Goal: Navigation & Orientation: Find specific page/section

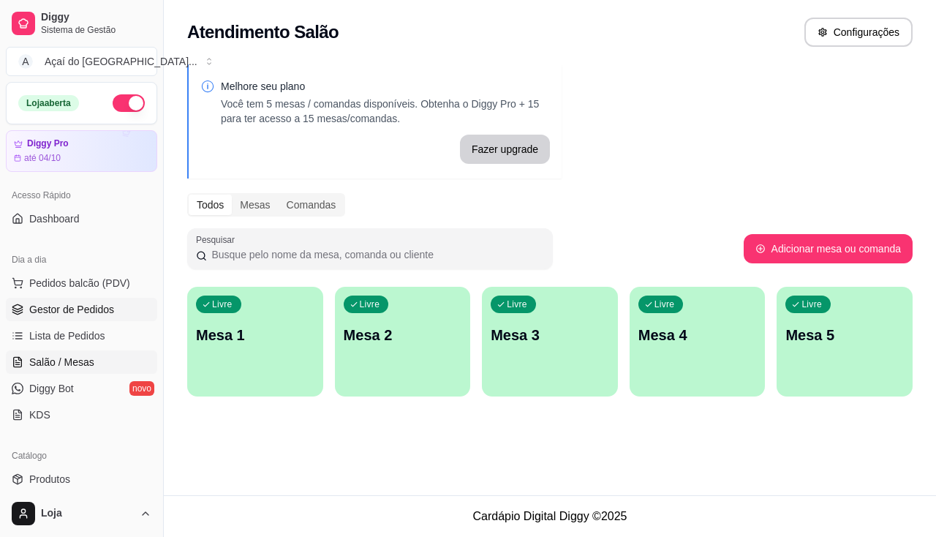
click at [77, 301] on link "Gestor de Pedidos" at bounding box center [81, 309] width 151 height 23
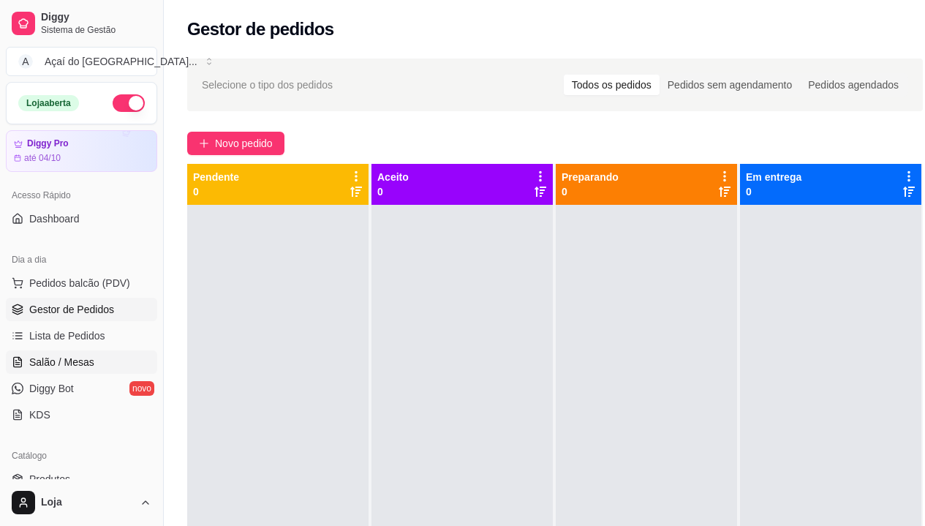
click at [69, 354] on link "Salão / Mesas" at bounding box center [81, 361] width 151 height 23
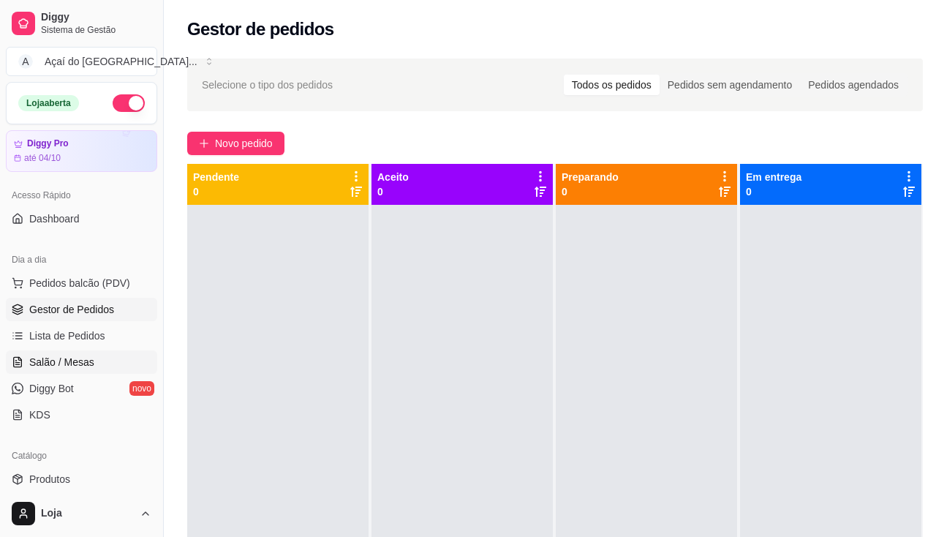
click at [69, 354] on link "Salão / Mesas" at bounding box center [81, 361] width 151 height 23
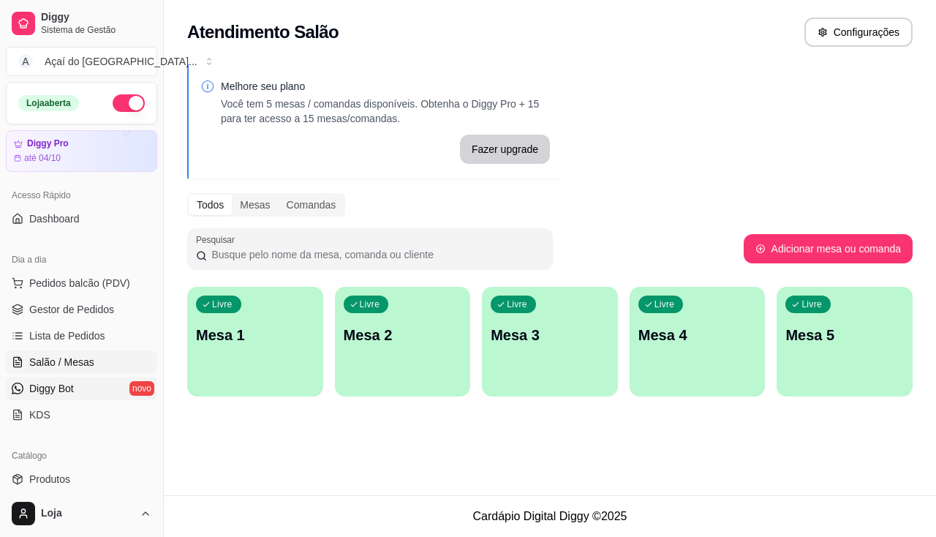
click at [92, 379] on link "Diggy Bot novo" at bounding box center [81, 387] width 151 height 23
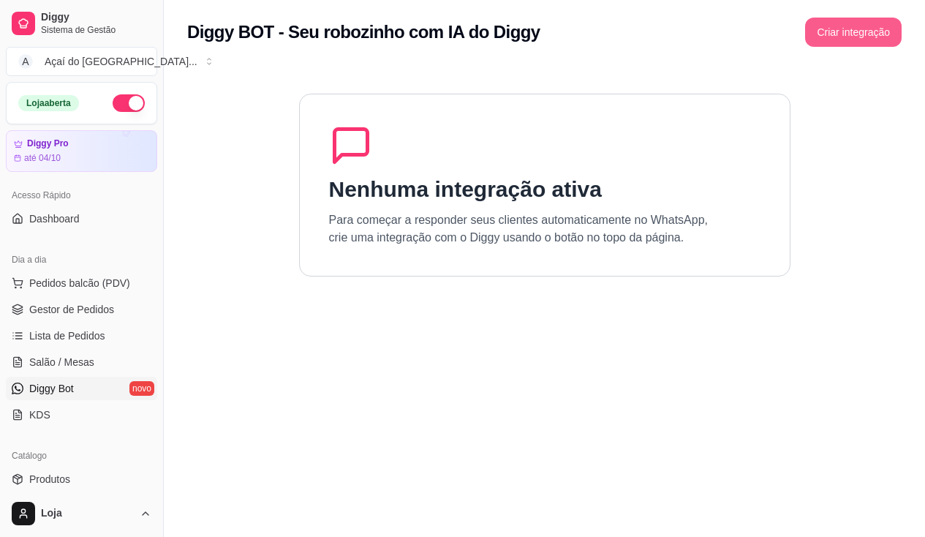
click at [847, 29] on button "Criar integração" at bounding box center [853, 32] width 96 height 29
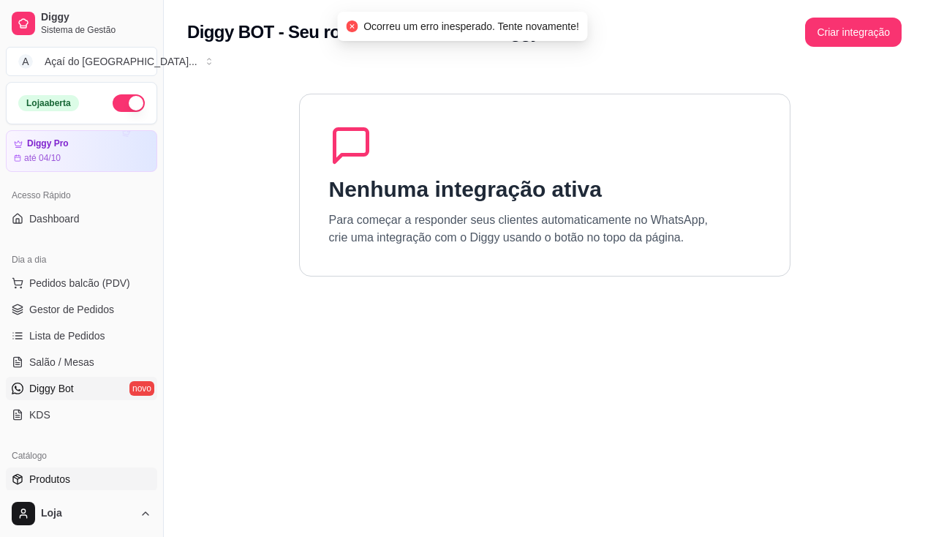
scroll to position [219, 0]
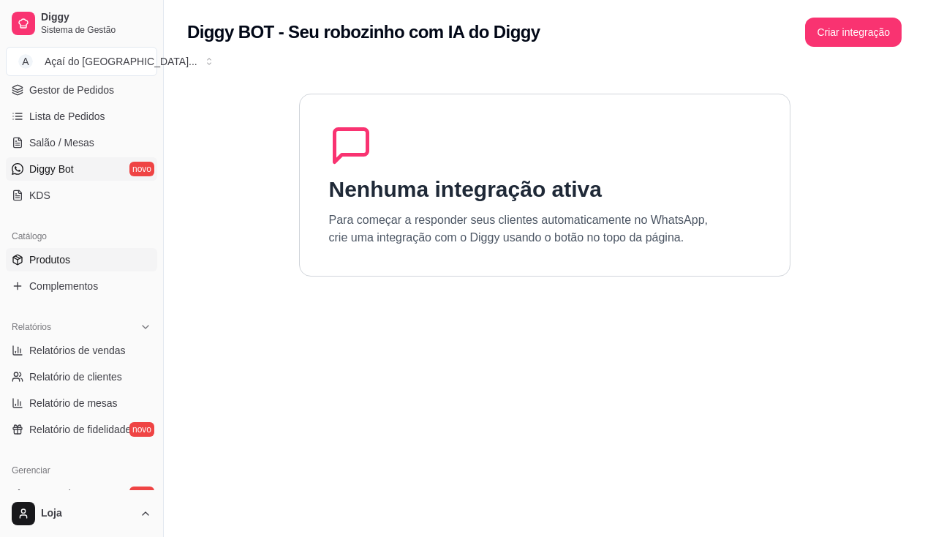
click at [69, 243] on div "Catálogo" at bounding box center [81, 235] width 151 height 23
click at [80, 263] on link "Produtos" at bounding box center [81, 259] width 151 height 23
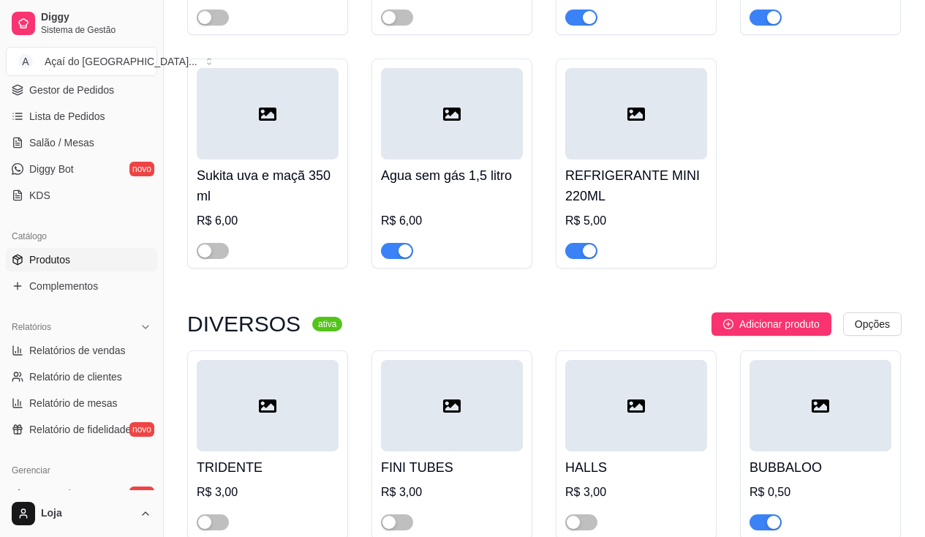
scroll to position [5283, 0]
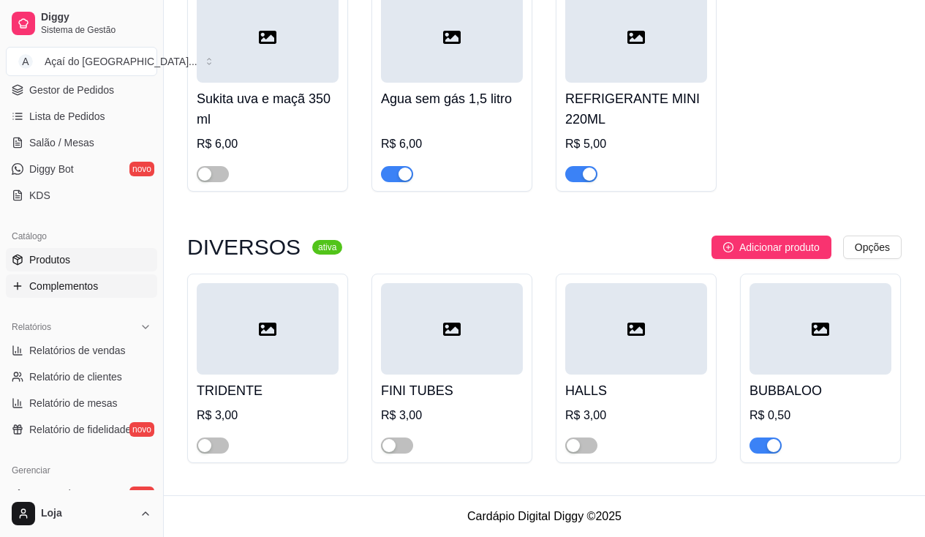
click at [76, 286] on span "Complementos" at bounding box center [63, 286] width 69 height 15
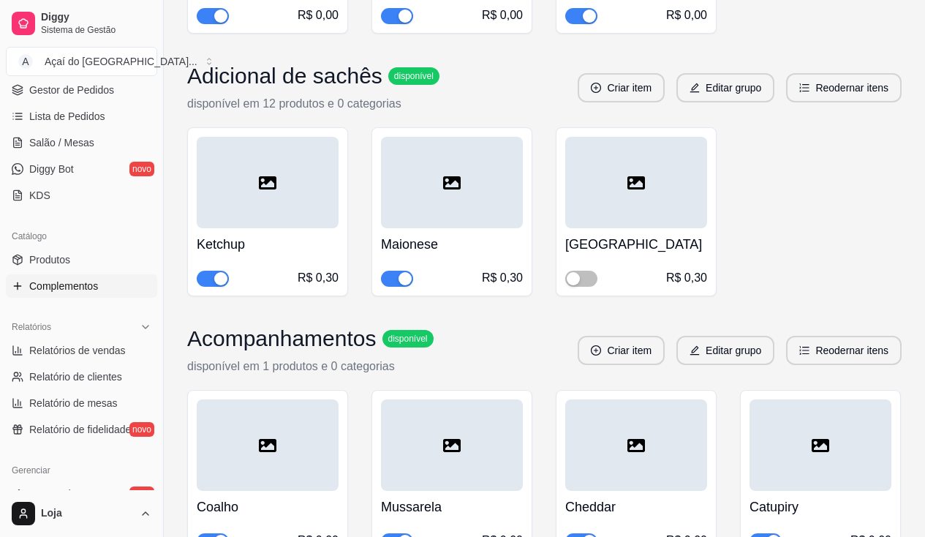
scroll to position [4021, 0]
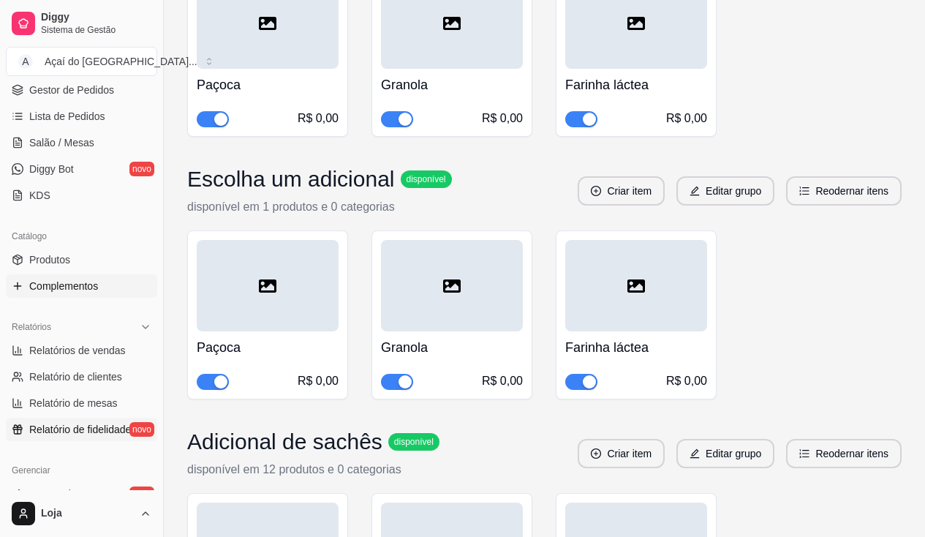
click at [88, 425] on span "Relatório de fidelidade" at bounding box center [80, 429] width 102 height 15
